Goal: Information Seeking & Learning: Learn about a topic

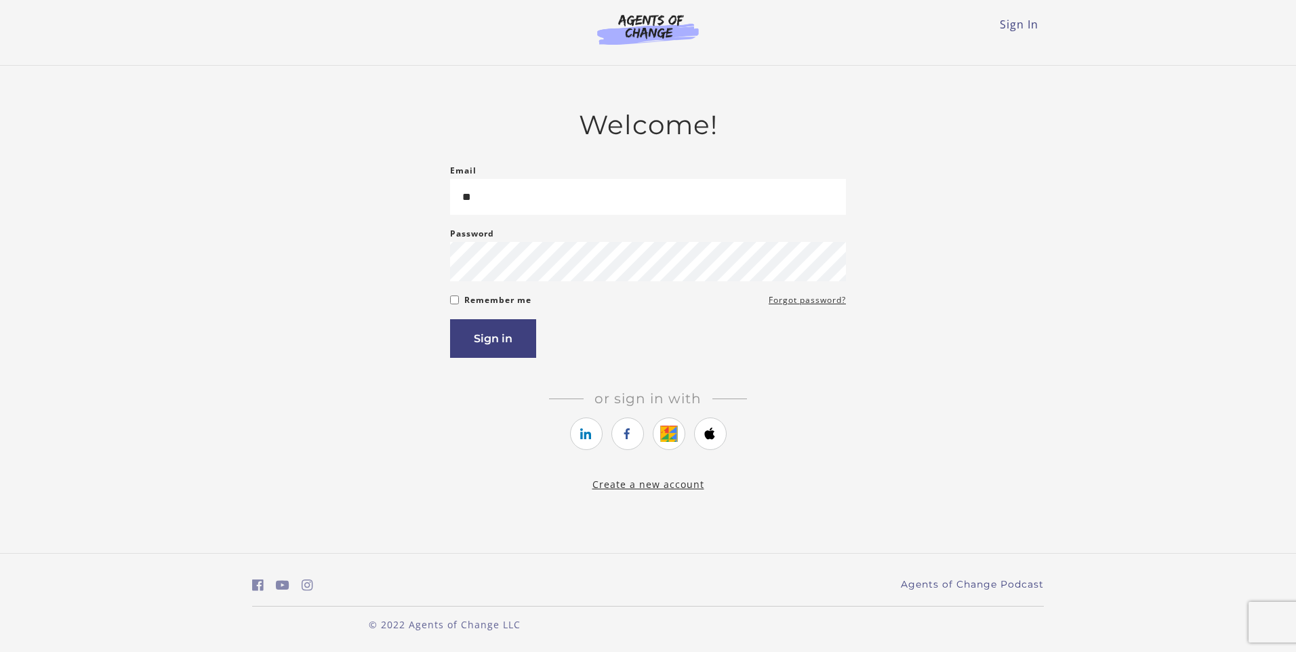
type input "*"
type input "**********"
click at [511, 345] on button "Sign in" at bounding box center [493, 338] width 86 height 39
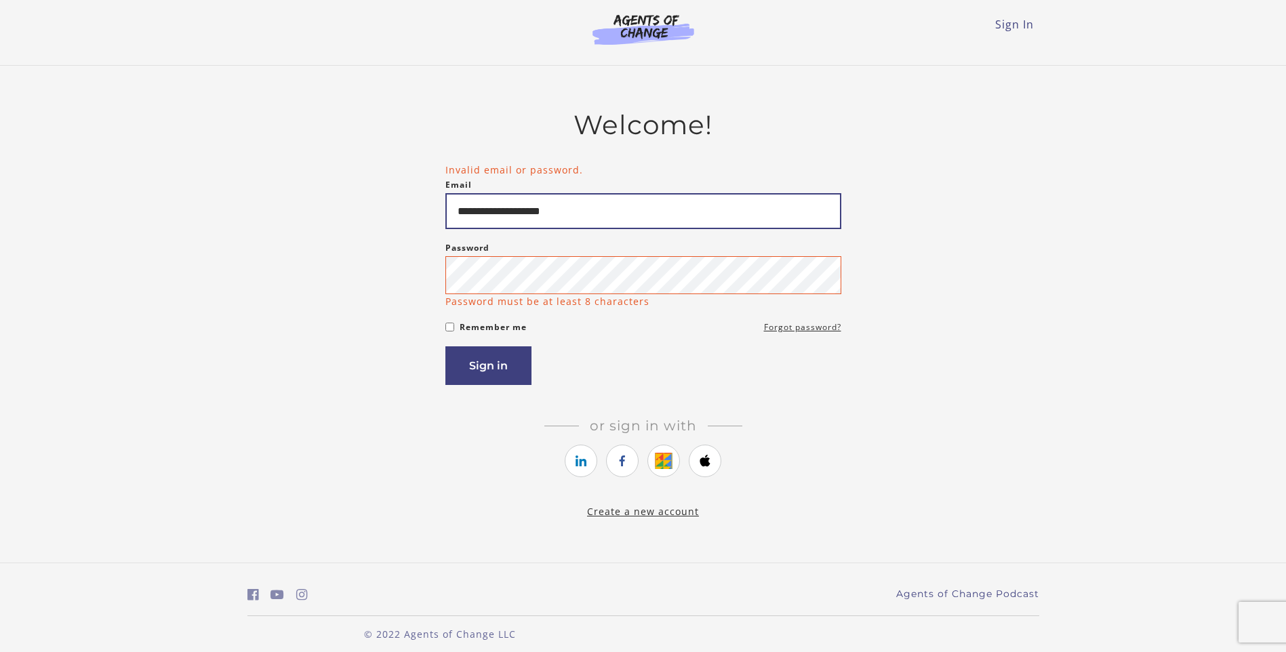
drag, startPoint x: 635, startPoint y: 222, endPoint x: 361, endPoint y: 216, distance: 273.9
click at [365, 217] on div "**********" at bounding box center [643, 314] width 792 height 410
type input "**********"
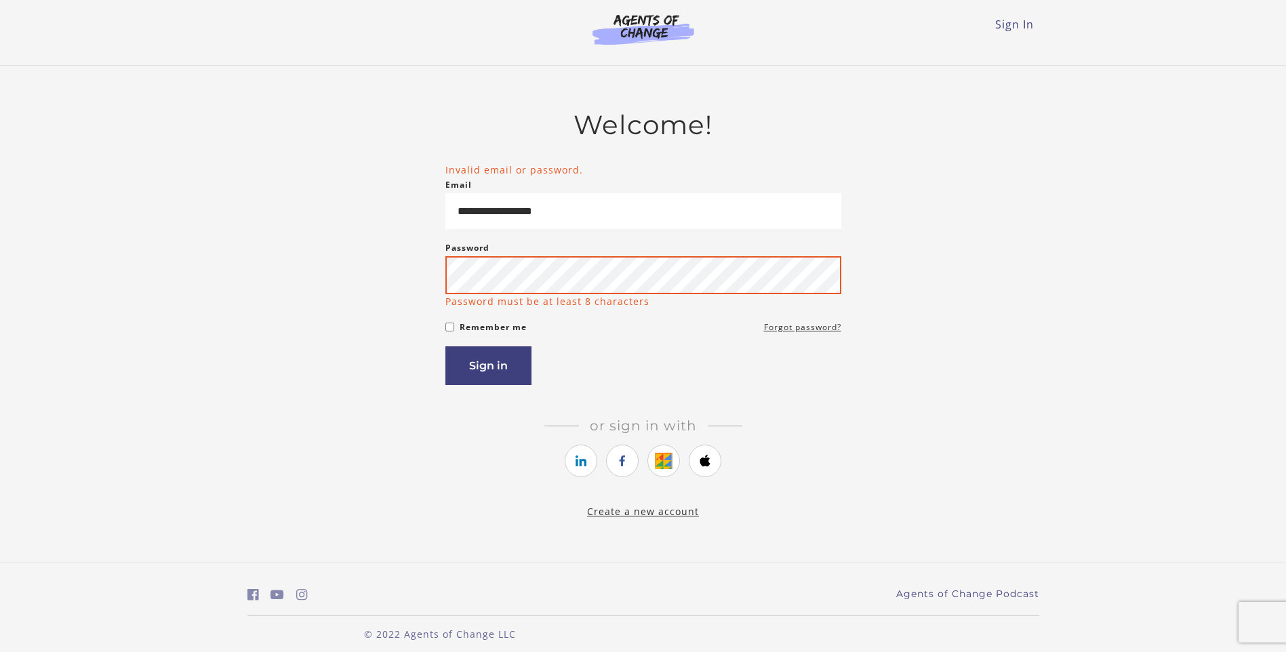
click at [445, 346] on button "Sign in" at bounding box center [488, 365] width 86 height 39
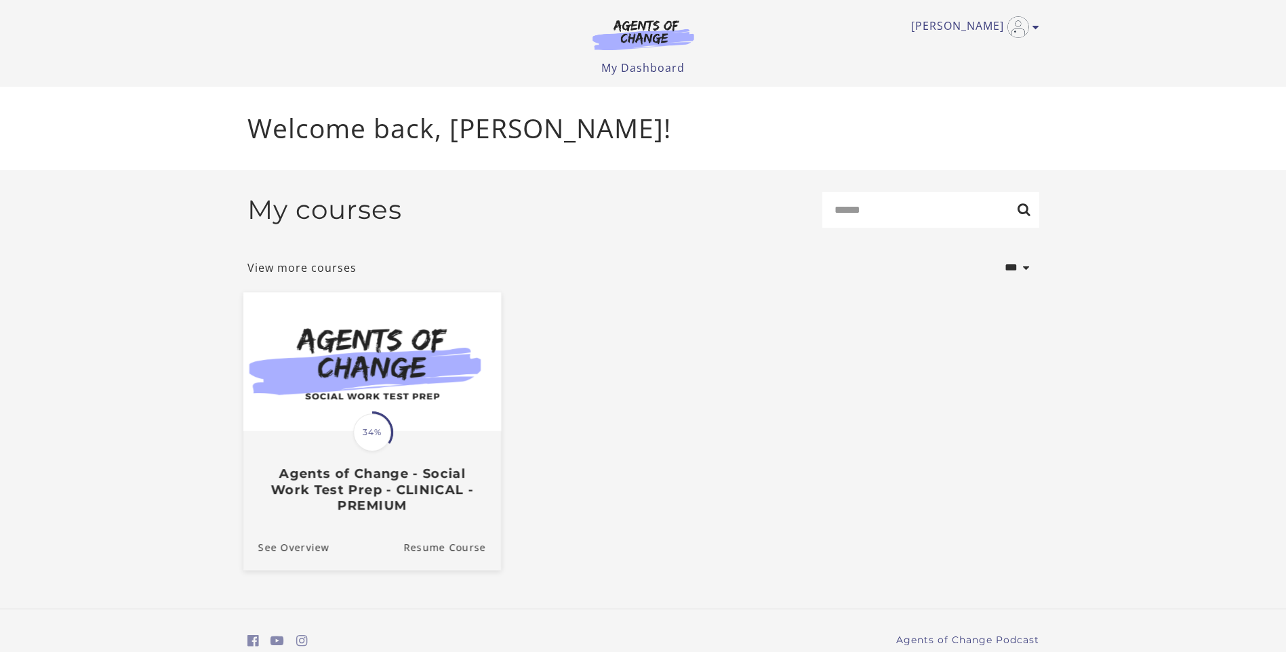
click at [390, 442] on span "34%" at bounding box center [372, 432] width 38 height 38
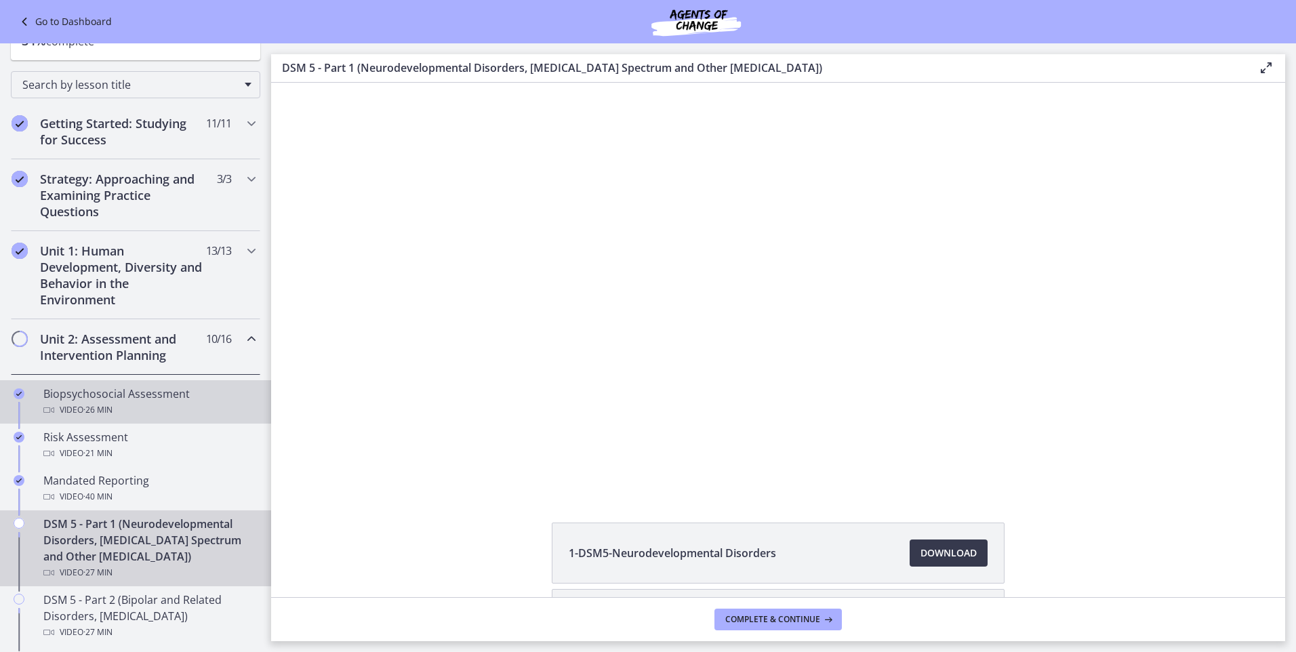
scroll to position [203, 0]
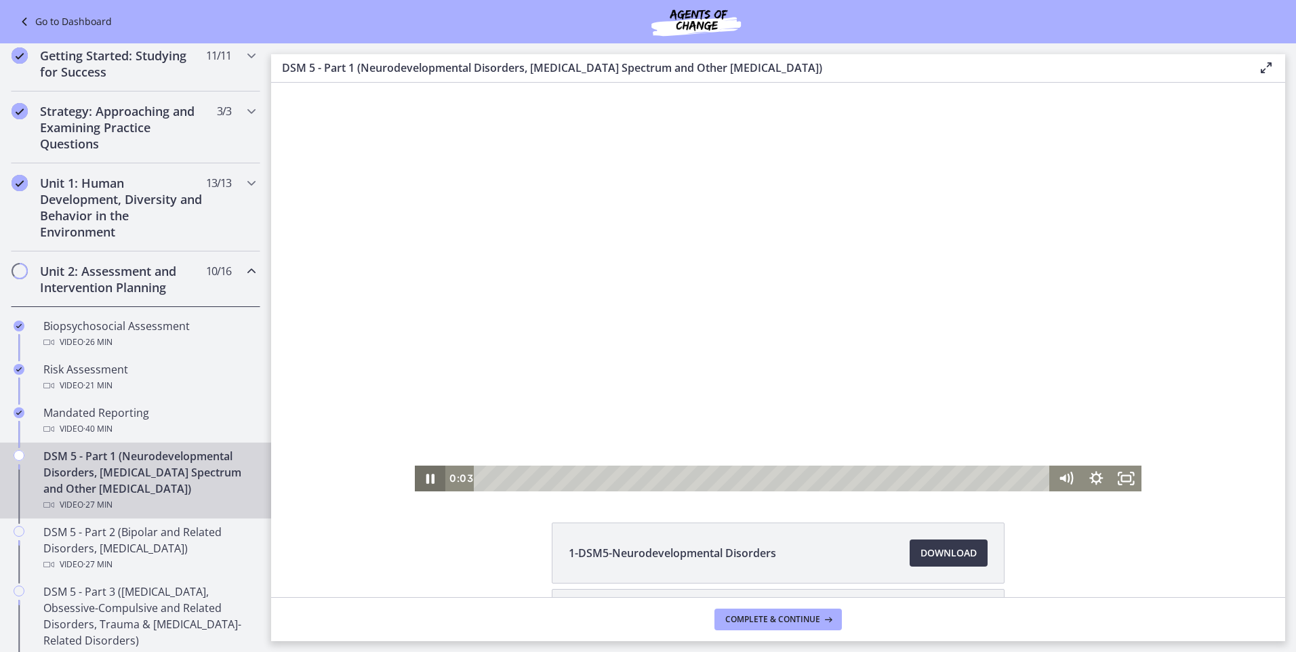
click at [425, 475] on icon "Pause" at bounding box center [430, 479] width 30 height 26
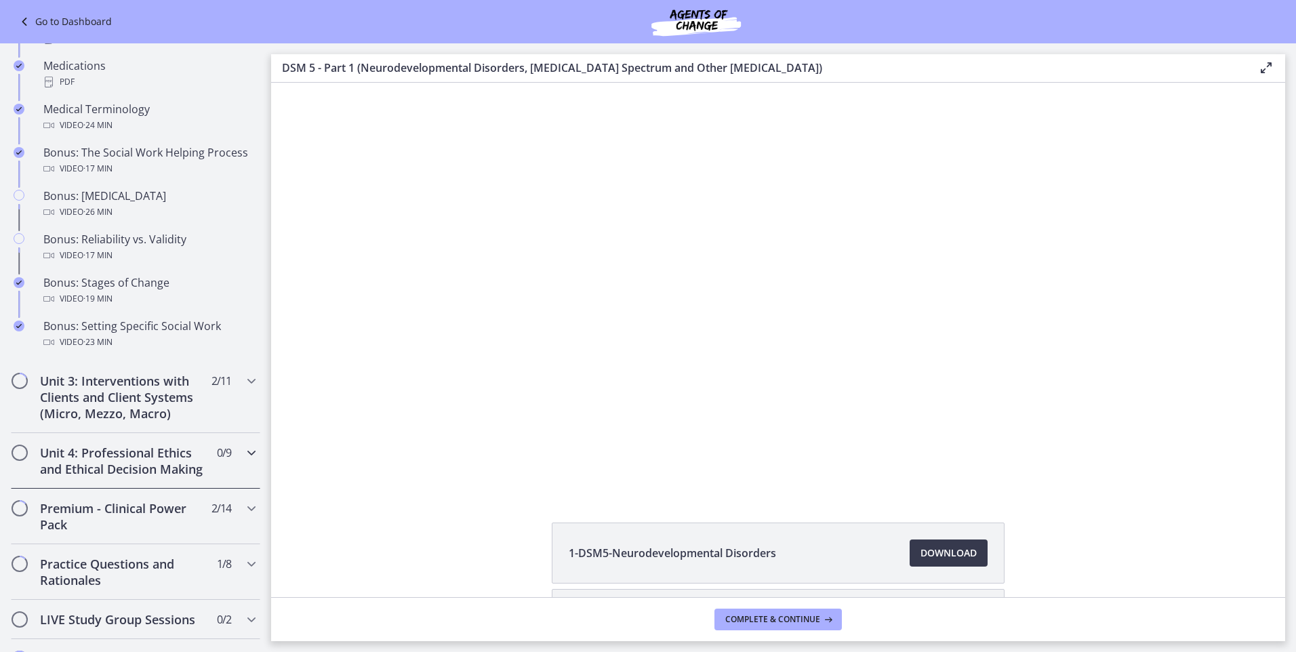
scroll to position [1084, 0]
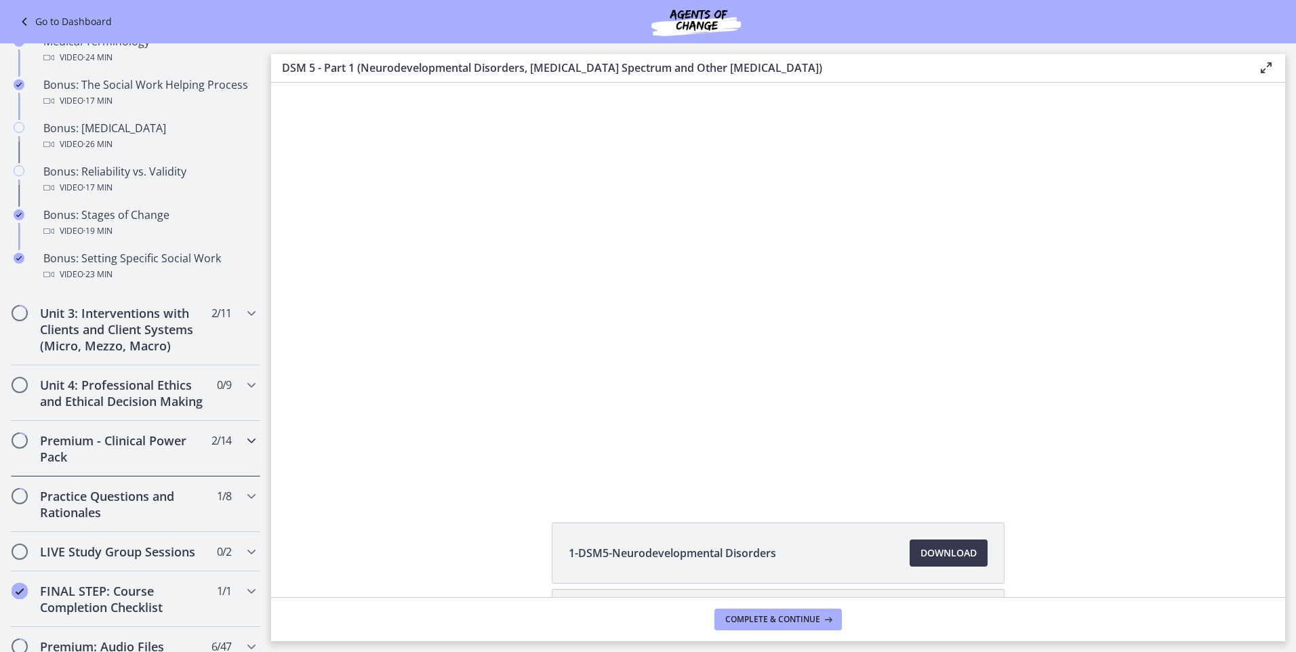
click at [57, 464] on h2 "Premium - Clinical Power Pack" at bounding box center [122, 448] width 165 height 33
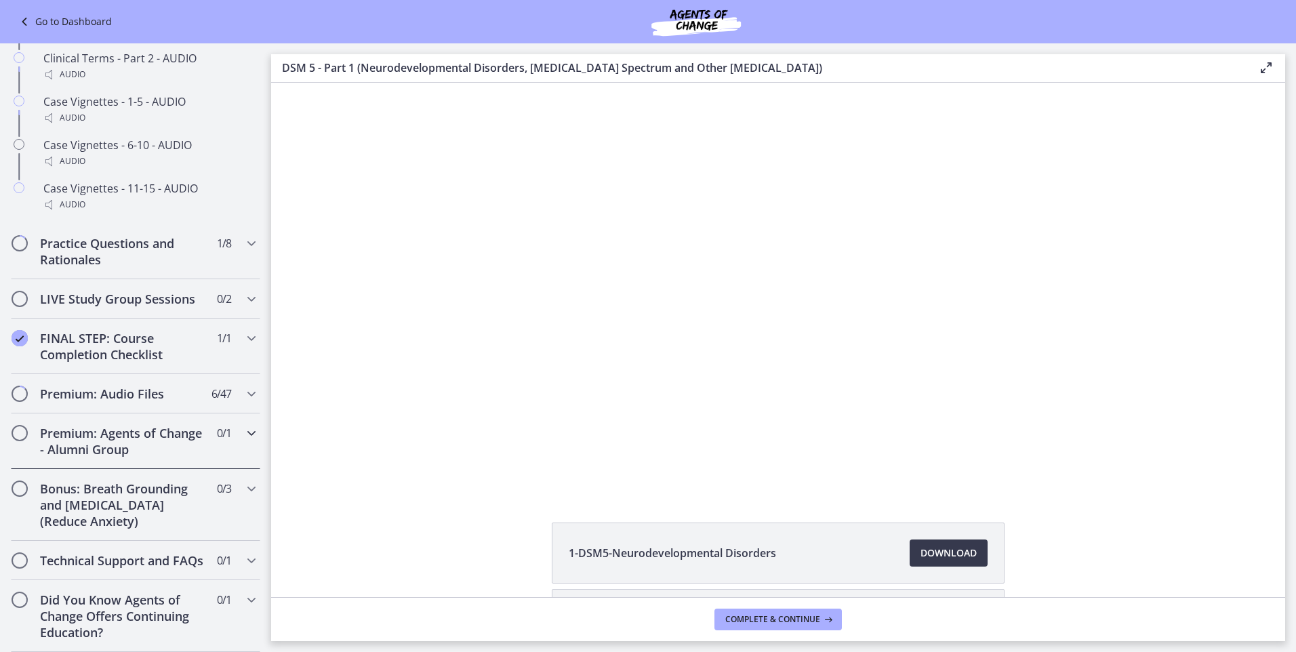
scroll to position [1118, 0]
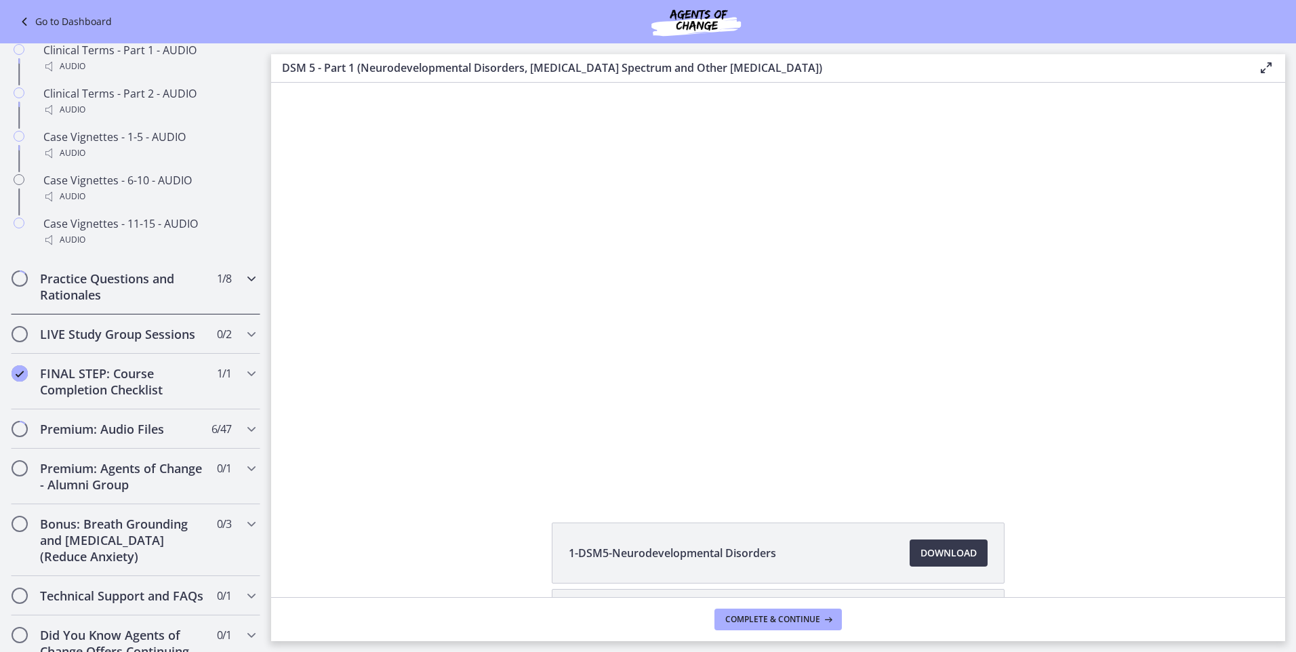
click at [243, 287] on icon "Chapters" at bounding box center [251, 278] width 16 height 16
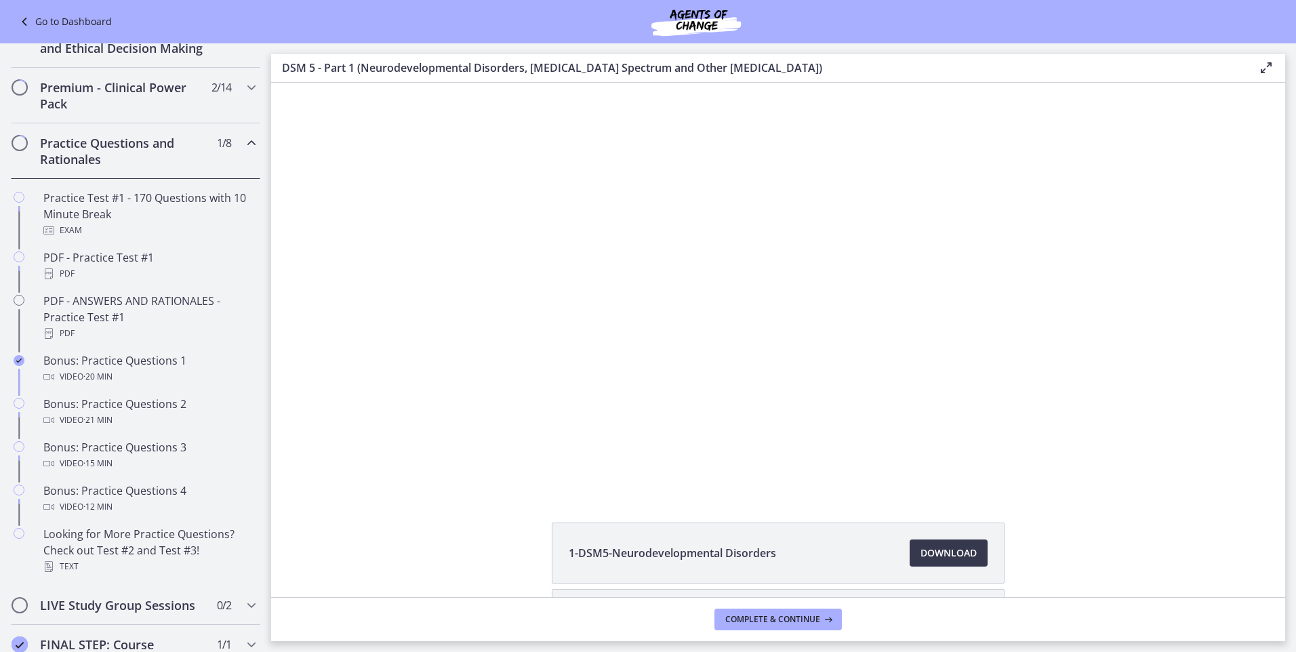
scroll to position [502, 0]
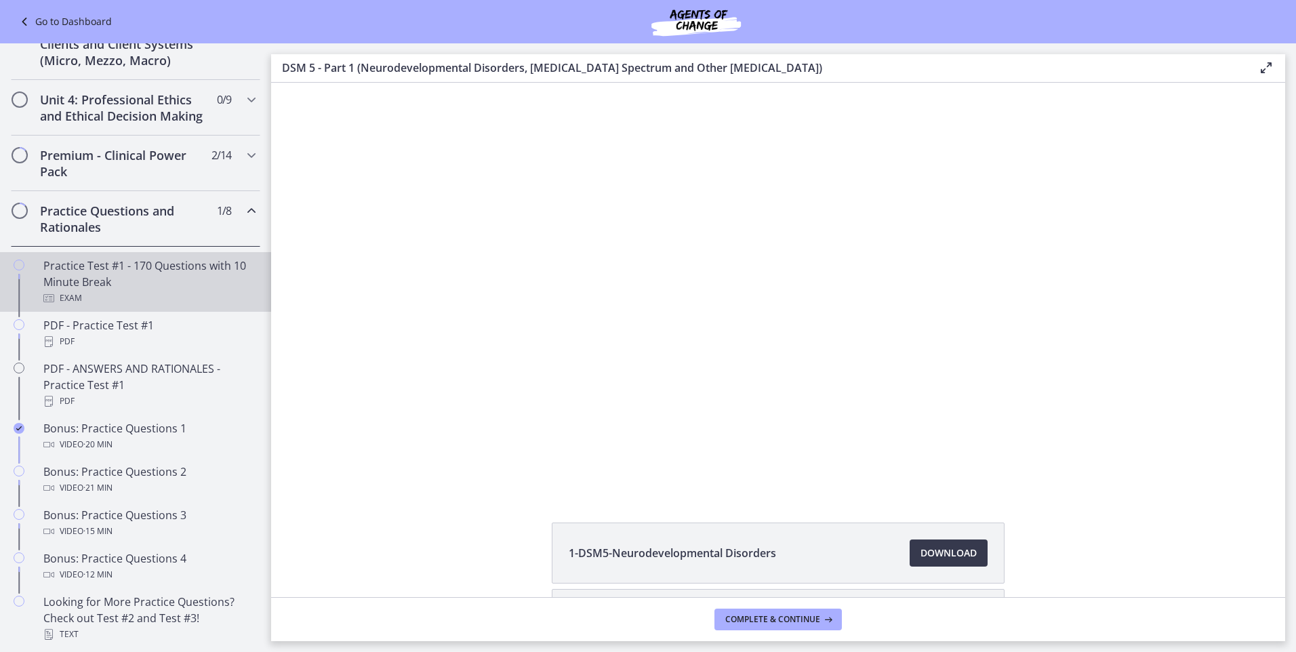
click at [138, 278] on div "Practice Test #1 - 170 Questions with 10 Minute Break Exam" at bounding box center [148, 282] width 211 height 49
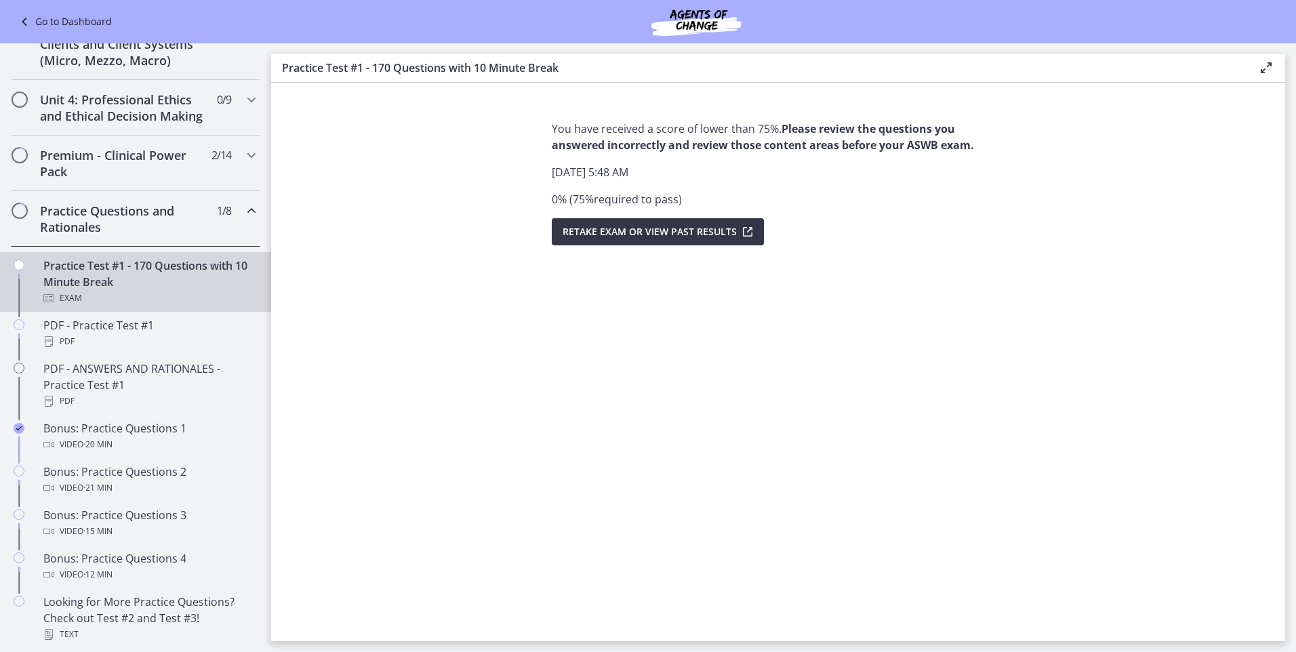
click at [640, 236] on span "Retake Exam OR View Past Results" at bounding box center [650, 232] width 174 height 16
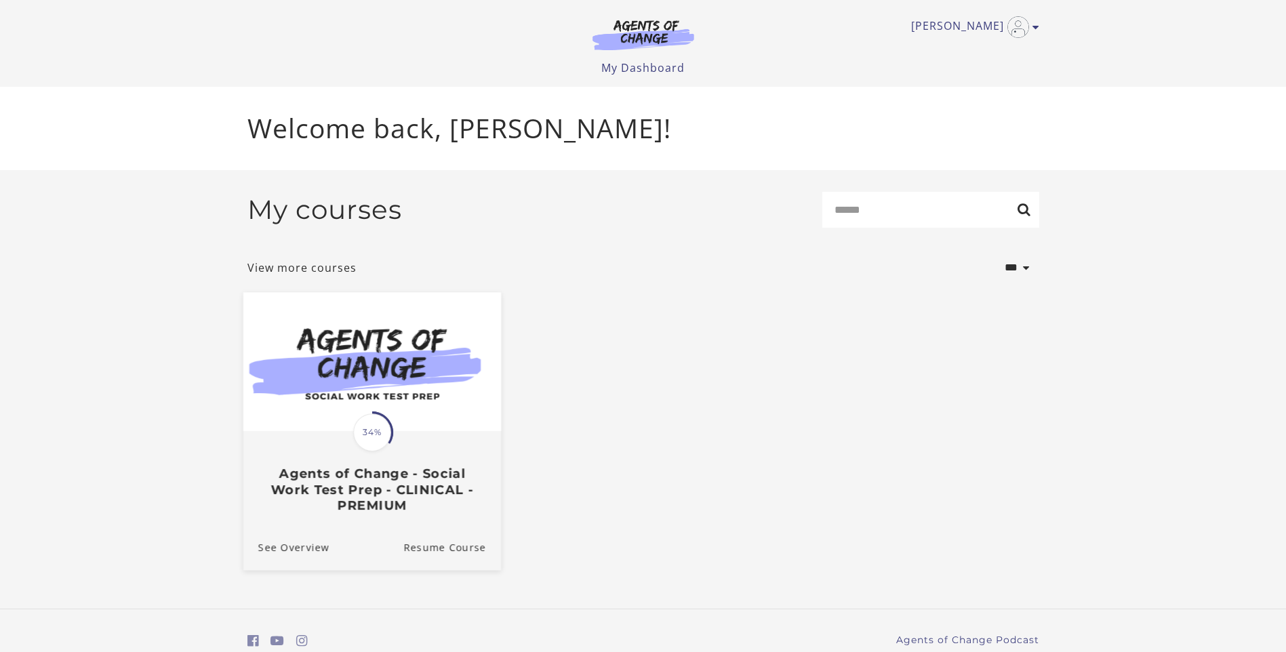
click at [390, 413] on img at bounding box center [372, 361] width 258 height 139
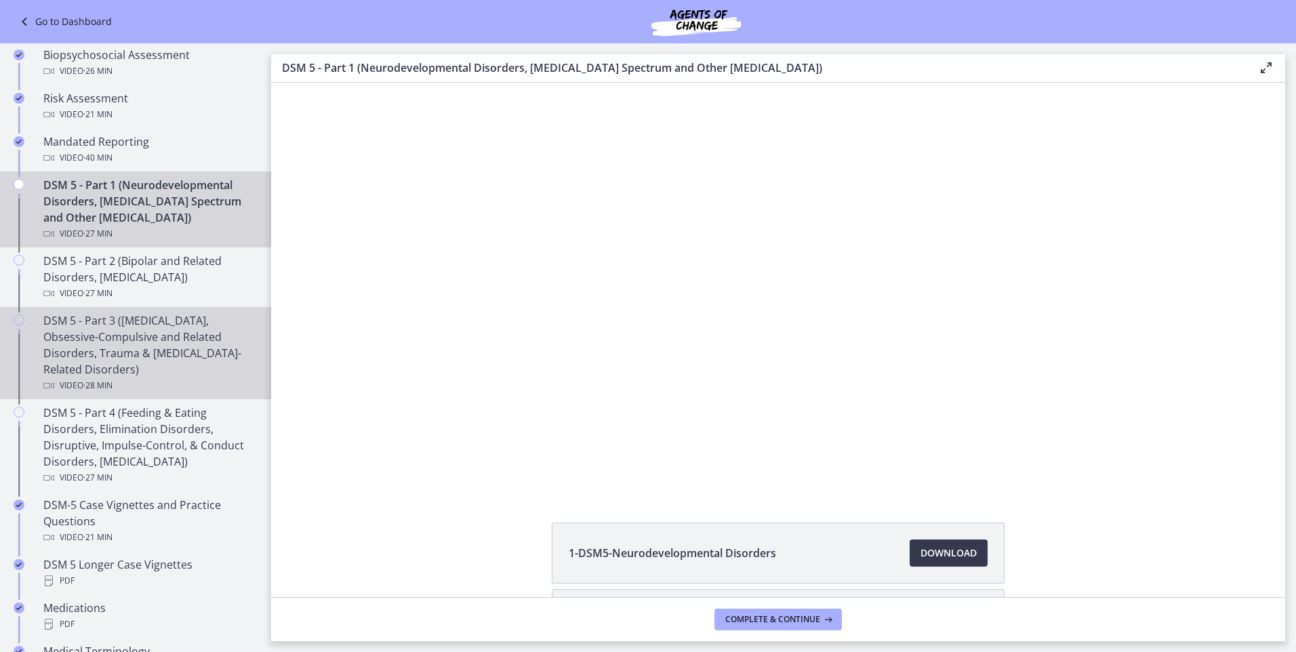
scroll to position [678, 0]
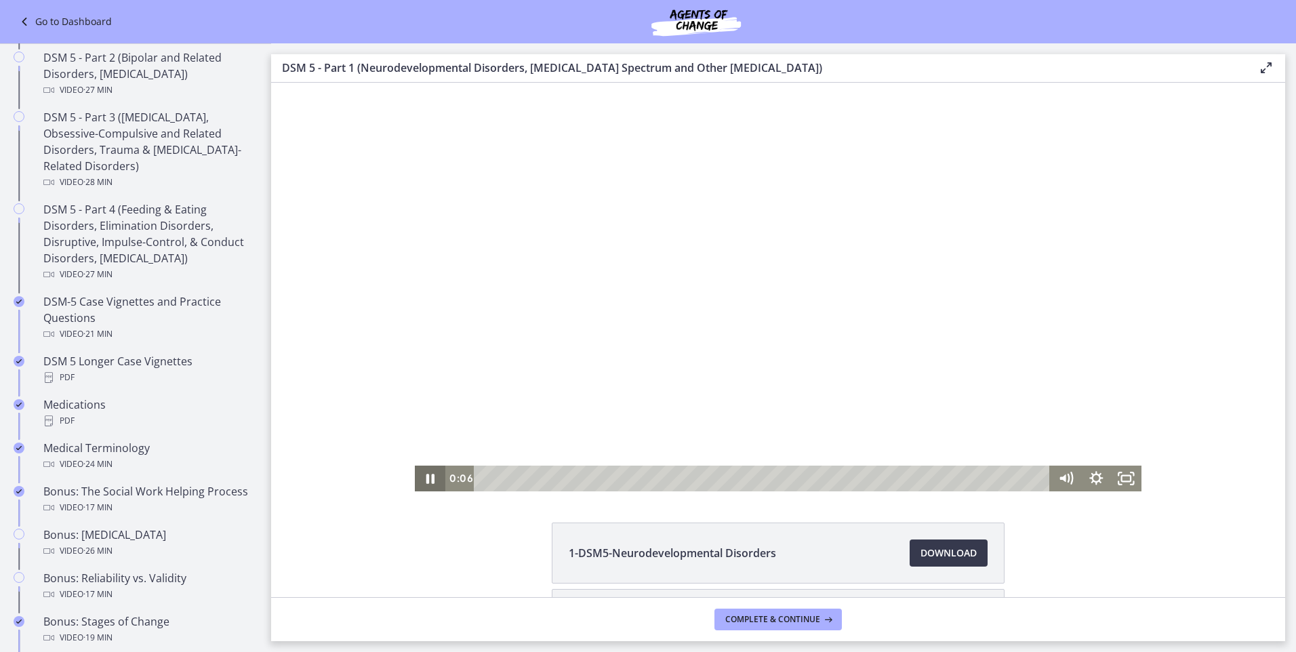
click at [426, 478] on icon "Pause" at bounding box center [430, 479] width 8 height 10
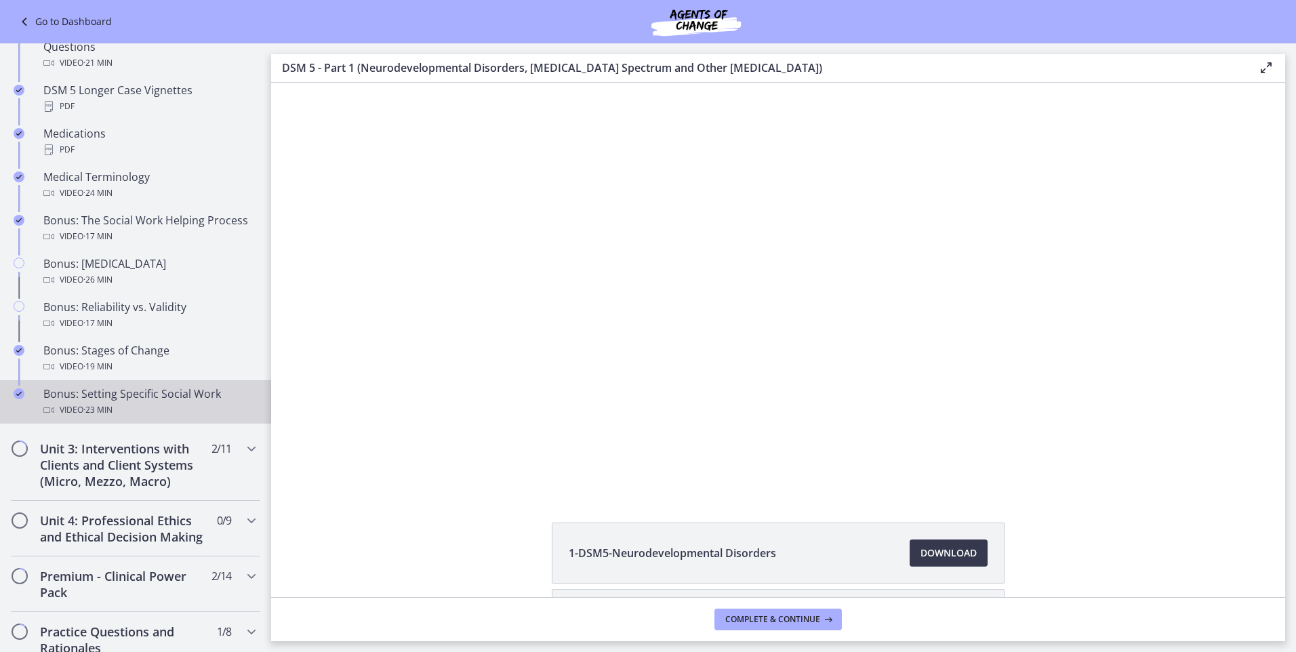
scroll to position [1084, 0]
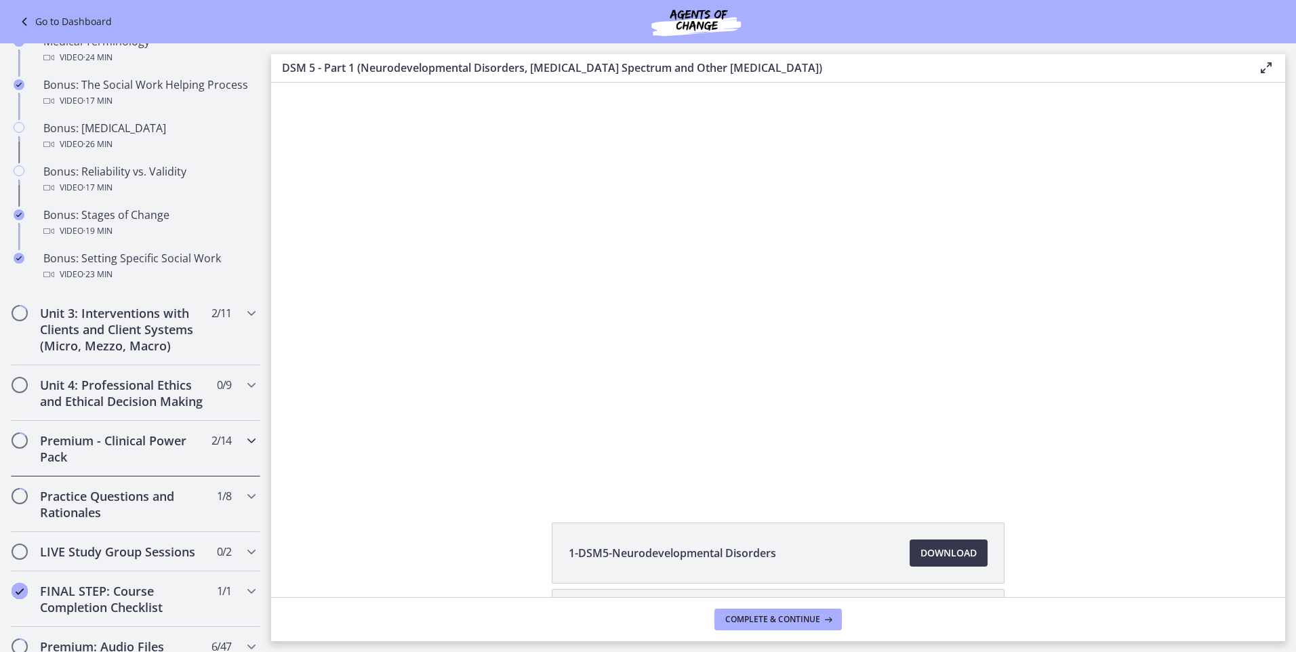
click at [243, 449] on icon "Chapters" at bounding box center [251, 440] width 16 height 16
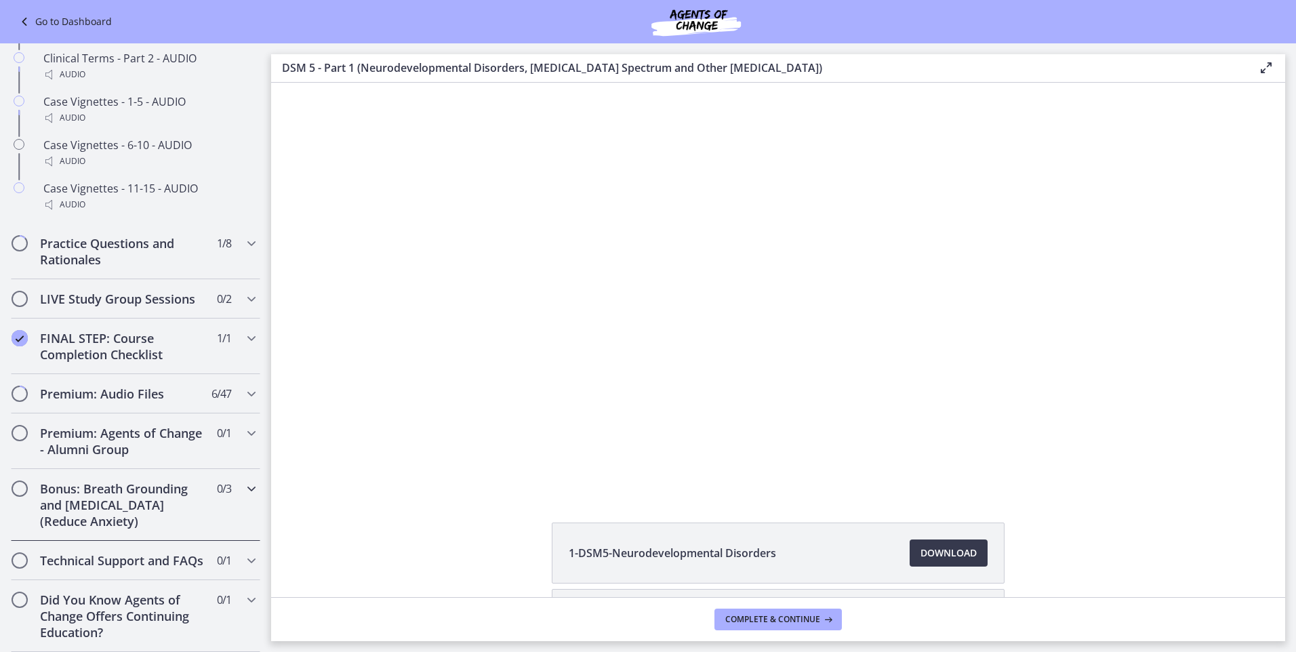
scroll to position [1118, 0]
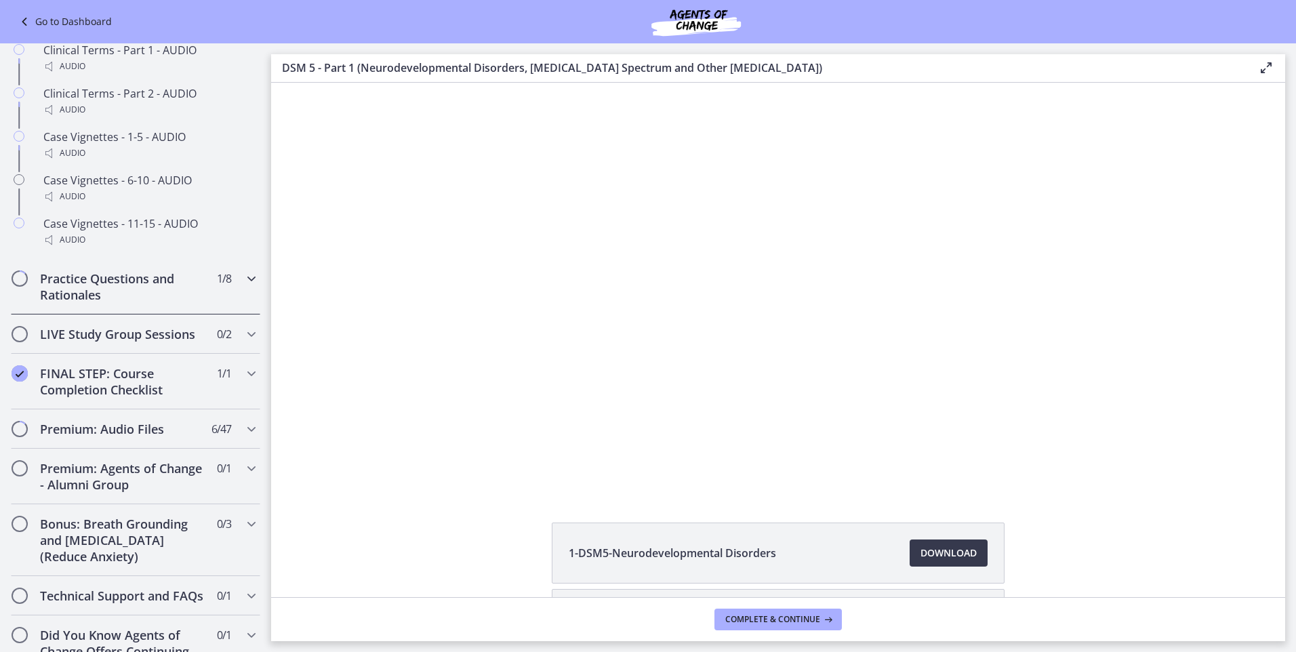
click at [232, 291] on div "Practice Questions and Rationales 1 / 8 Completed" at bounding box center [135, 287] width 249 height 56
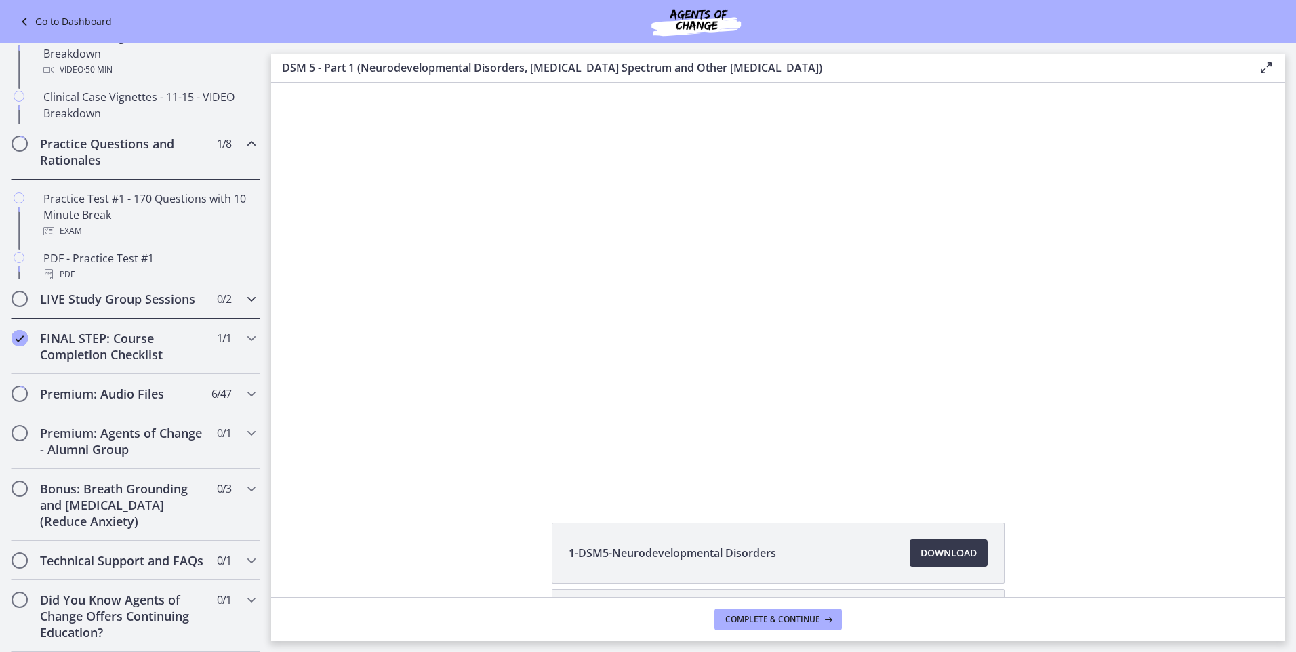
scroll to position [895, 0]
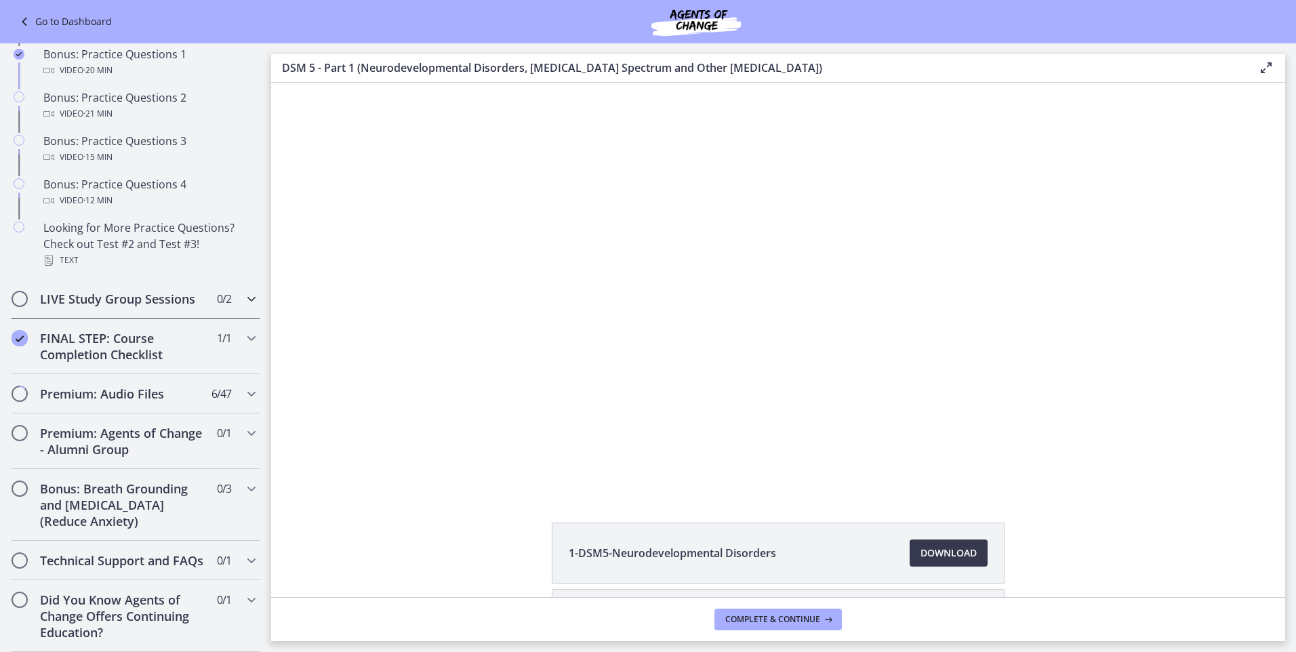
click at [243, 298] on icon "Chapters" at bounding box center [251, 299] width 16 height 16
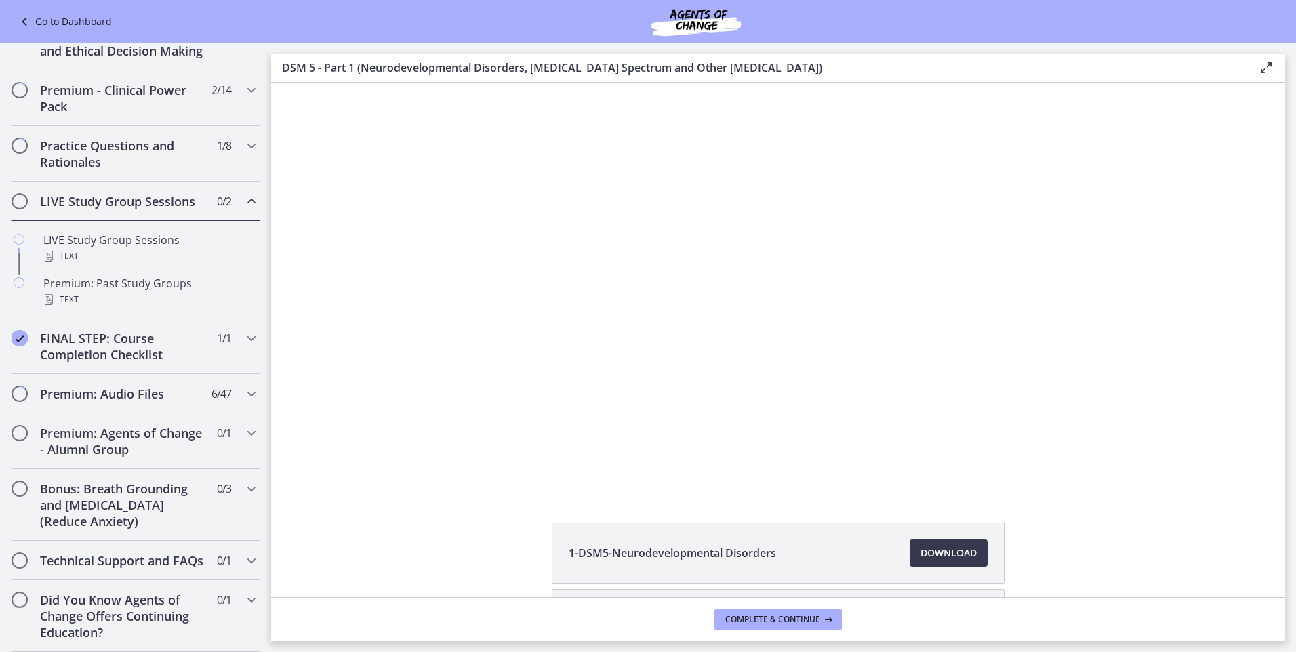
scroll to position [600, 0]
click at [113, 275] on div "Premium: Past Study Groups Text" at bounding box center [148, 291] width 211 height 33
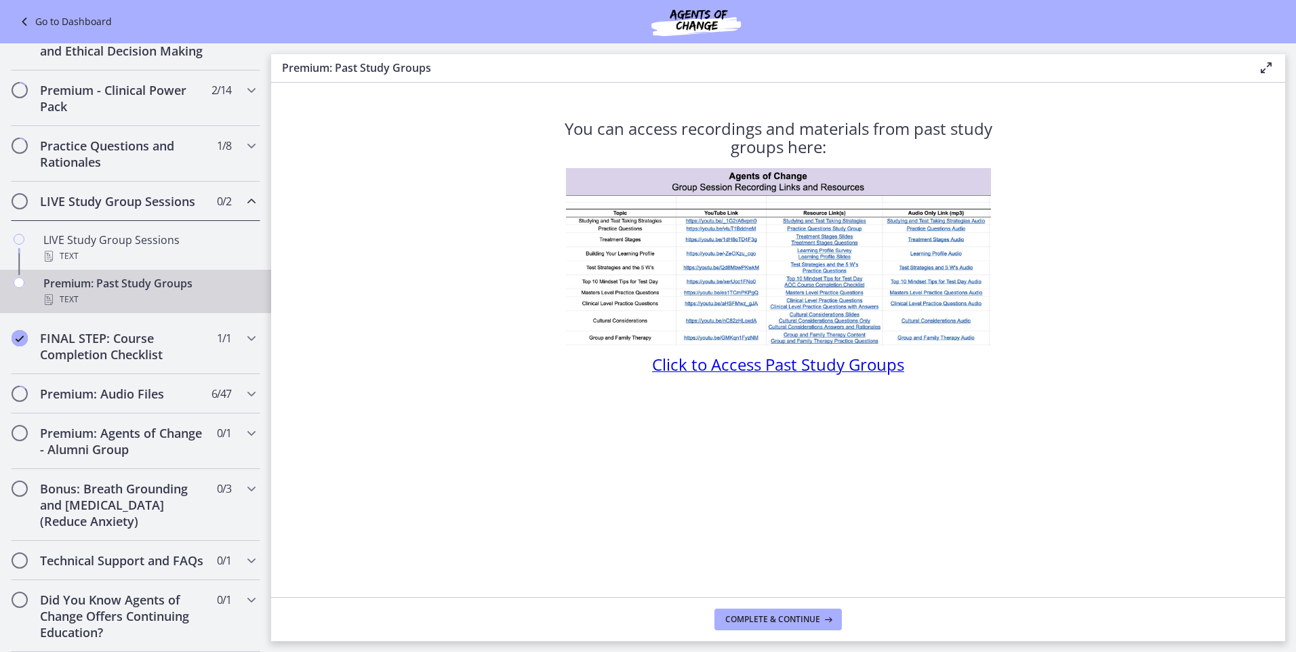
click at [762, 373] on span "Click to Access Past Study Groups" at bounding box center [778, 364] width 252 height 22
